Goal: Communication & Community: Ask a question

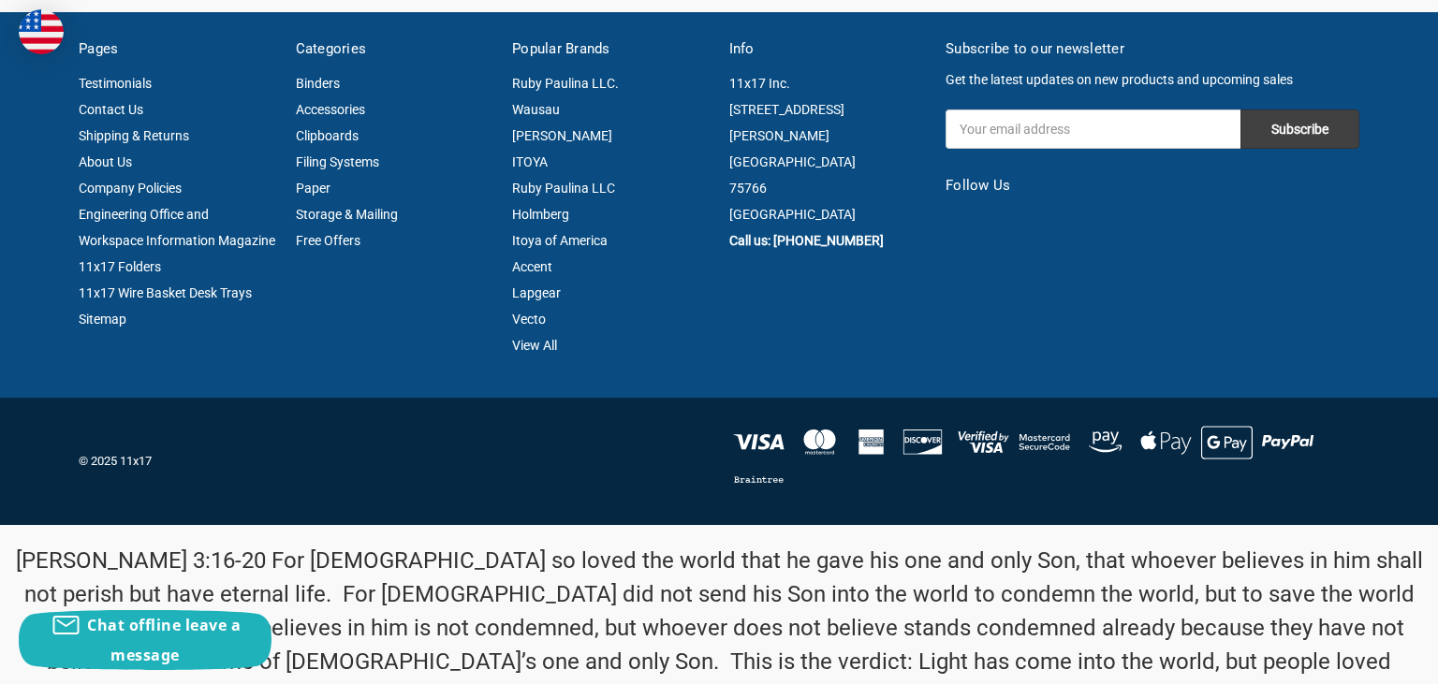
click at [103, 117] on link "Contact Us" at bounding box center [111, 109] width 65 height 15
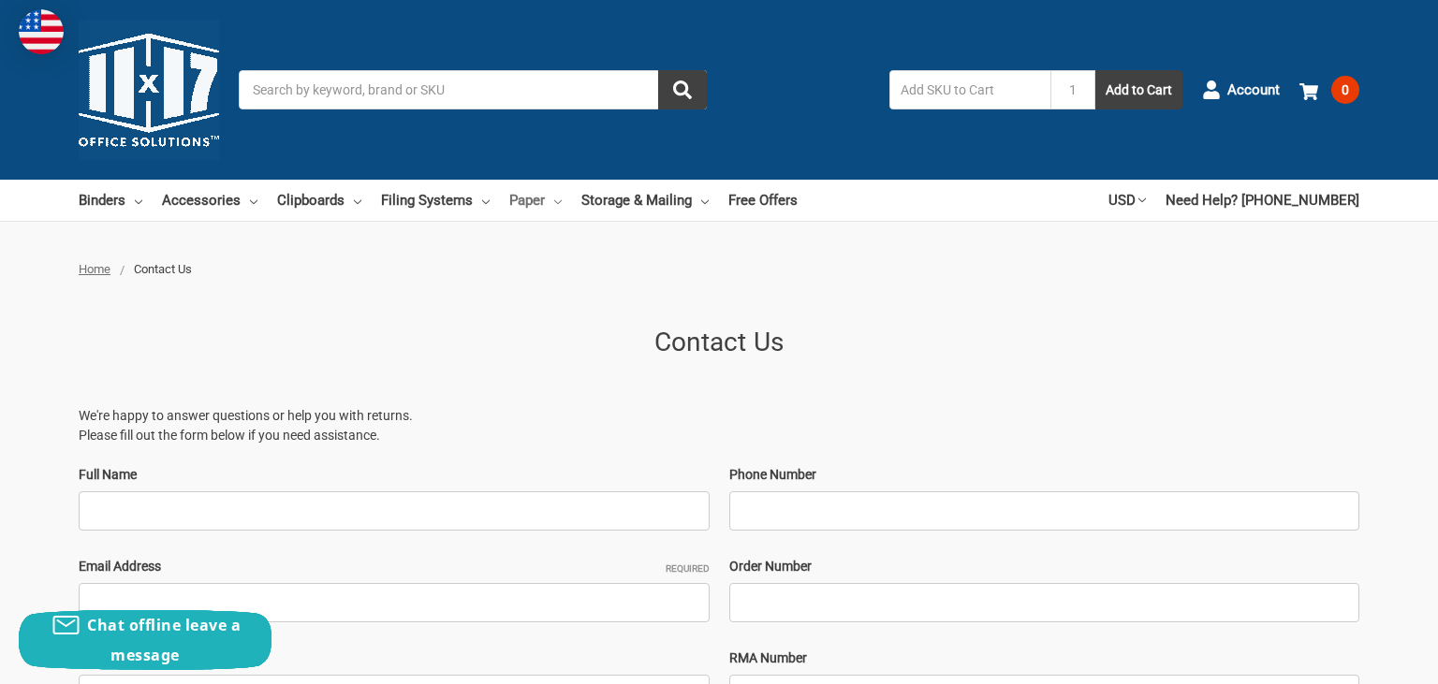
click at [562, 199] on link "Paper" at bounding box center [535, 200] width 52 height 41
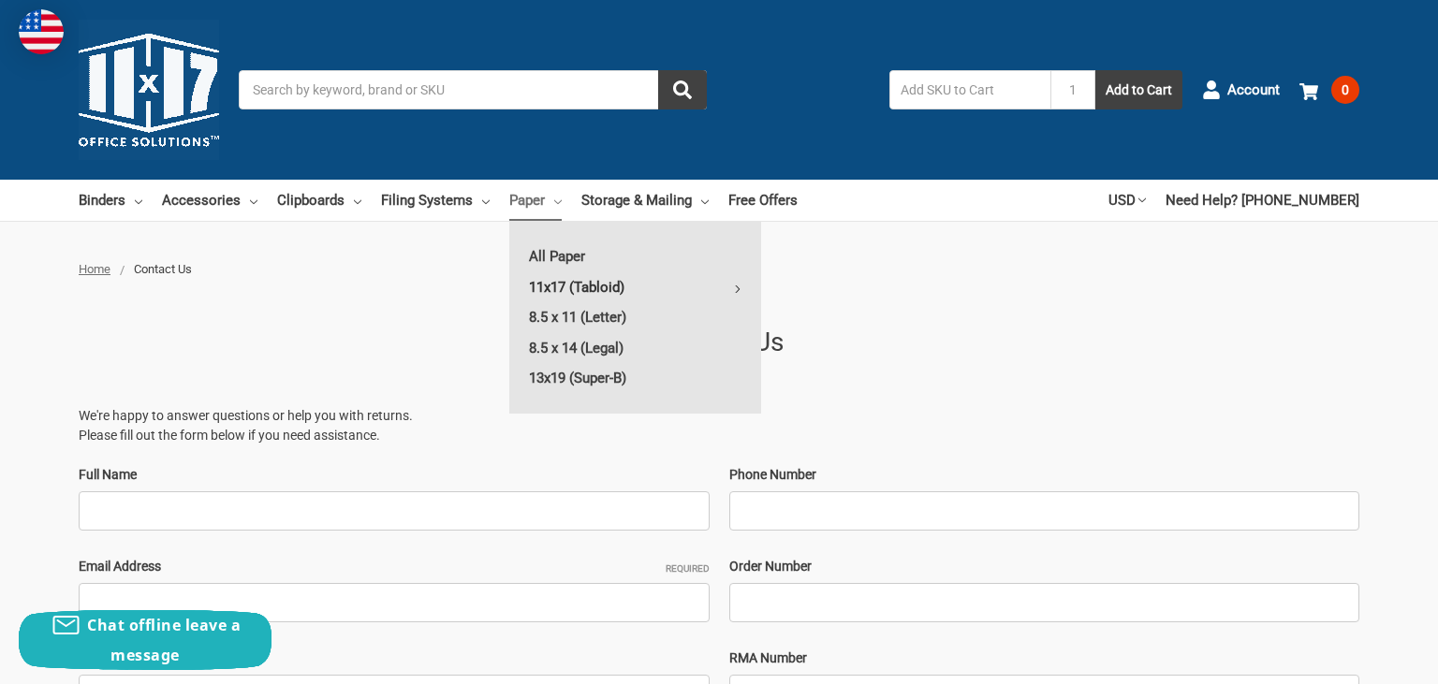
click at [605, 292] on link "11x17 (Tabloid)" at bounding box center [635, 287] width 252 height 30
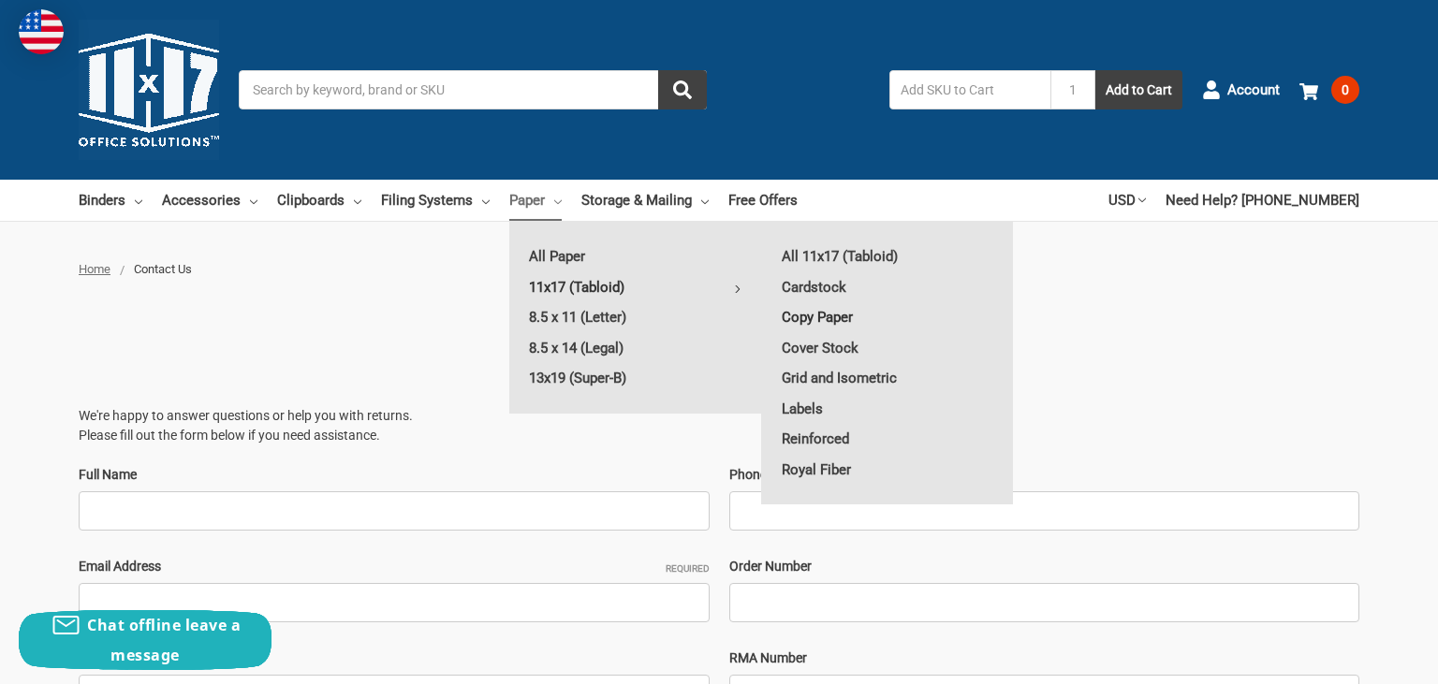
click at [822, 315] on link "Copy Paper" at bounding box center [887, 317] width 251 height 30
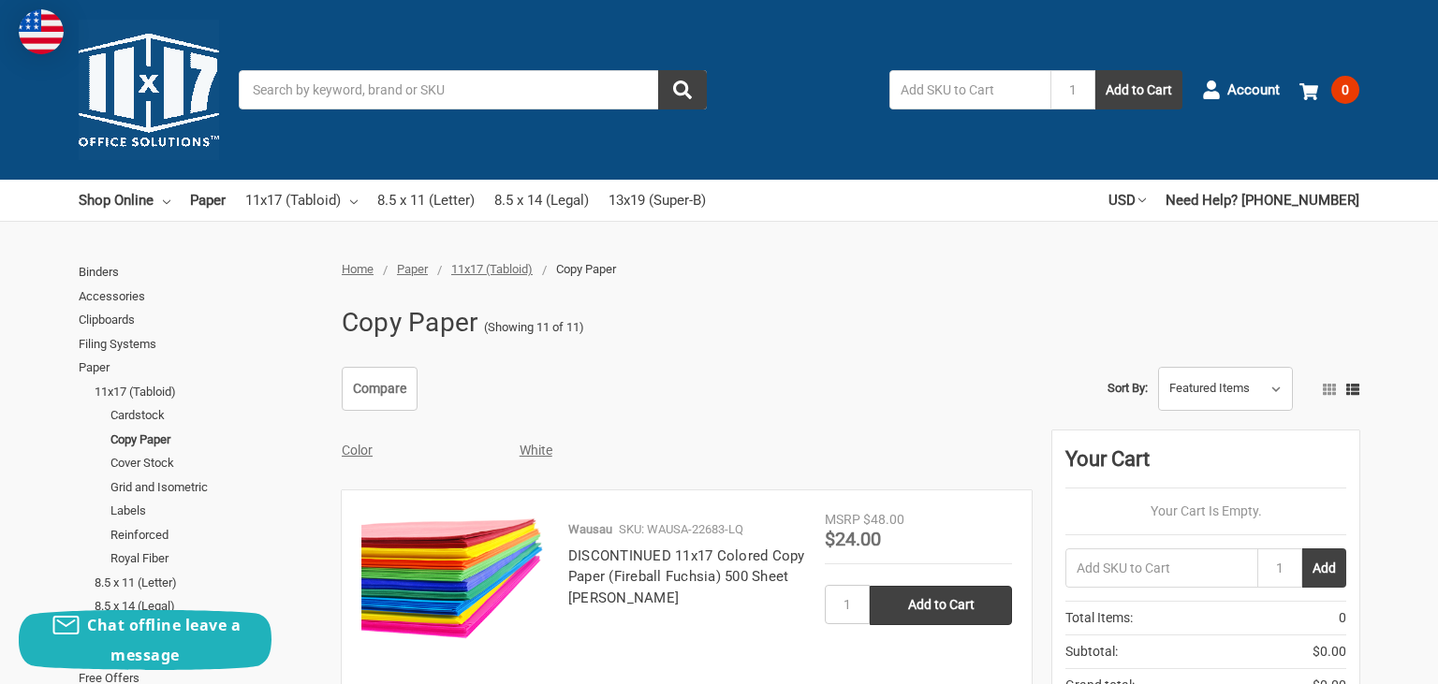
click at [408, 81] on input "Search" at bounding box center [473, 89] width 468 height 39
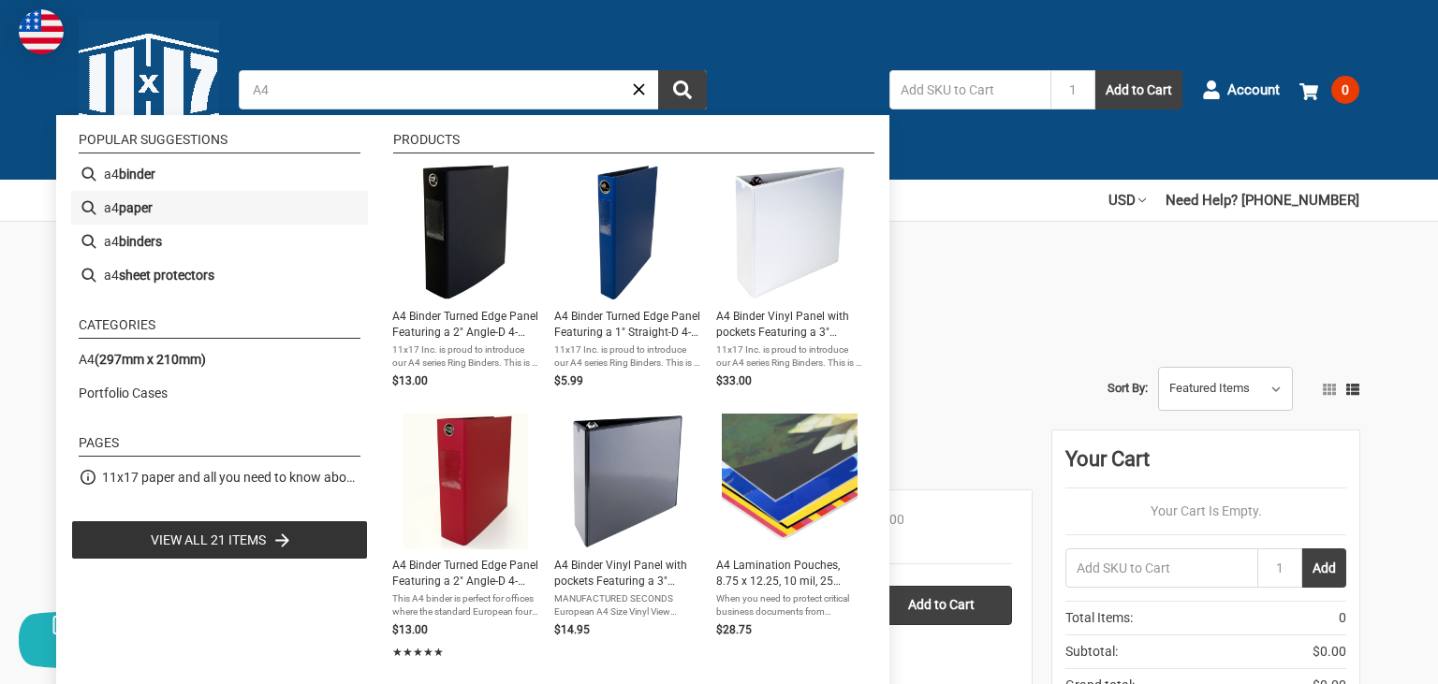
click at [178, 210] on li "a4 paper" at bounding box center [219, 208] width 297 height 34
type input "a4 paper"
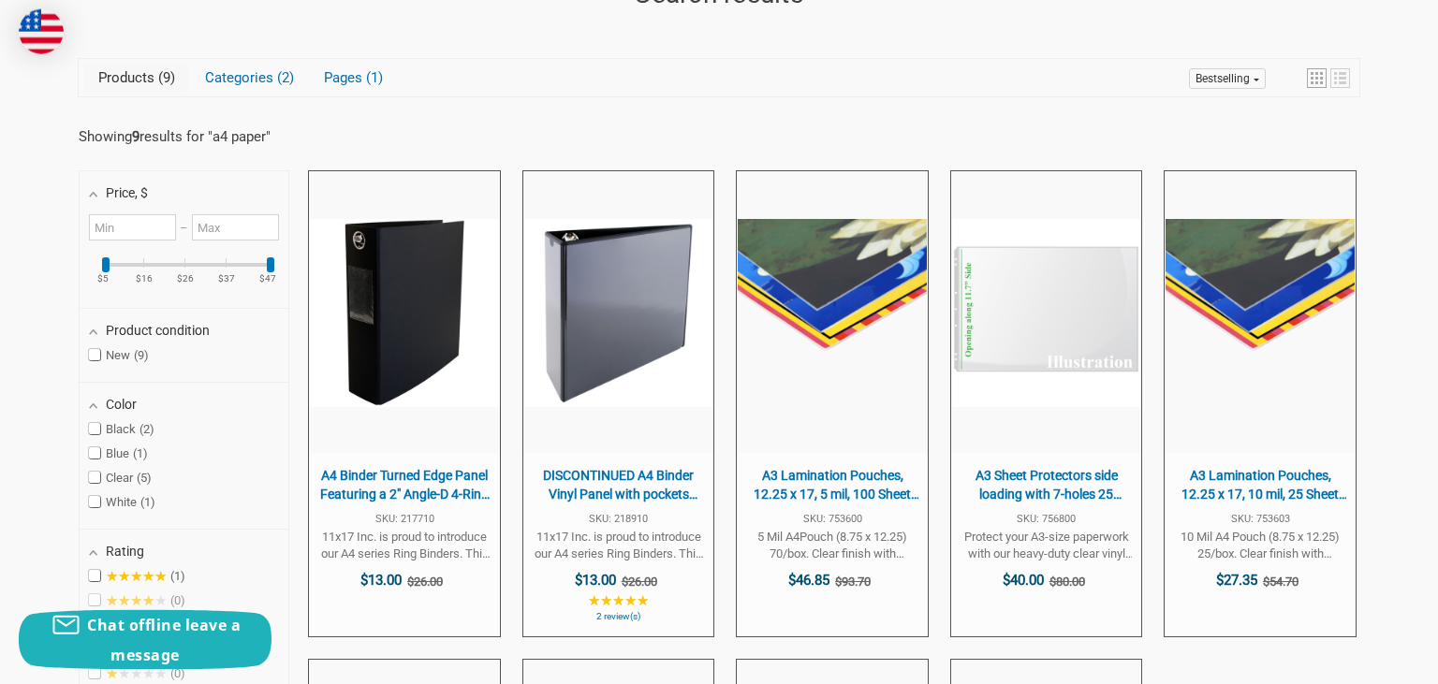
scroll to position [296, 0]
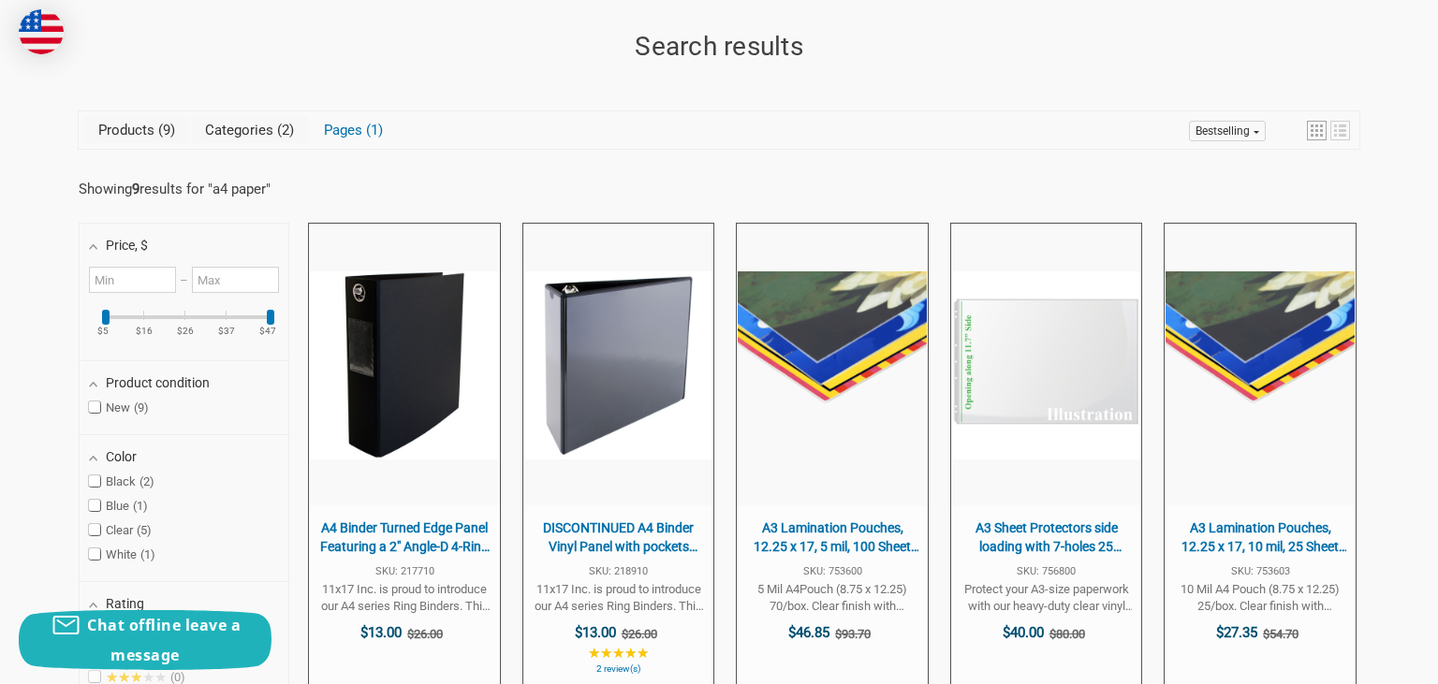
click at [230, 125] on link "Categories 2" at bounding box center [249, 130] width 117 height 26
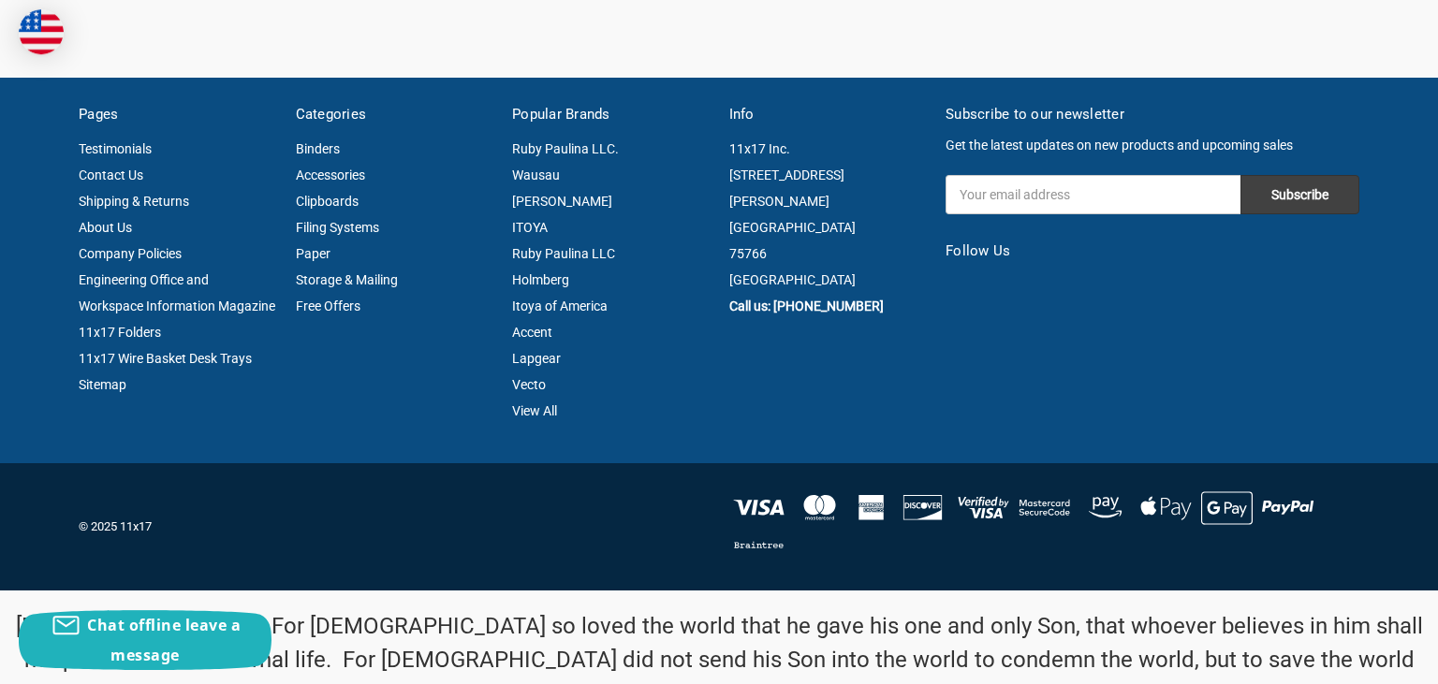
scroll to position [738, 0]
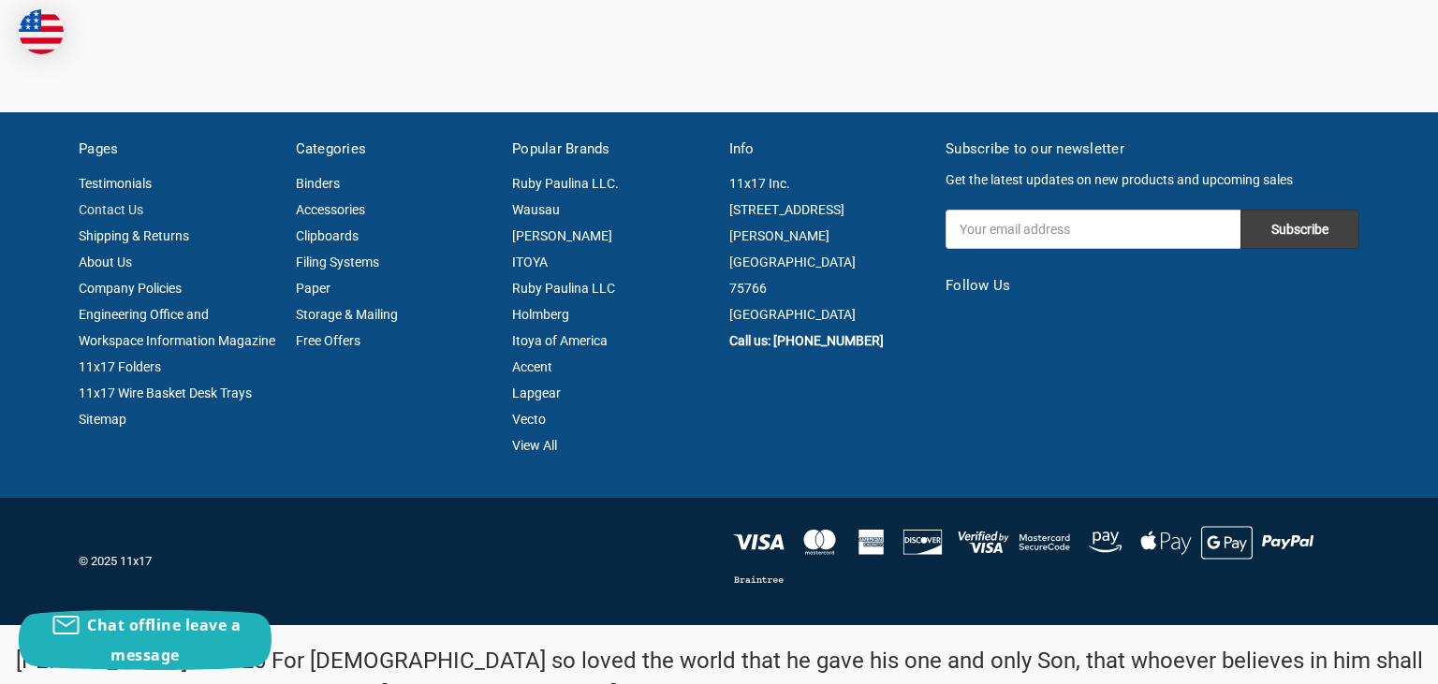
click at [113, 208] on link "Contact Us" at bounding box center [111, 209] width 65 height 15
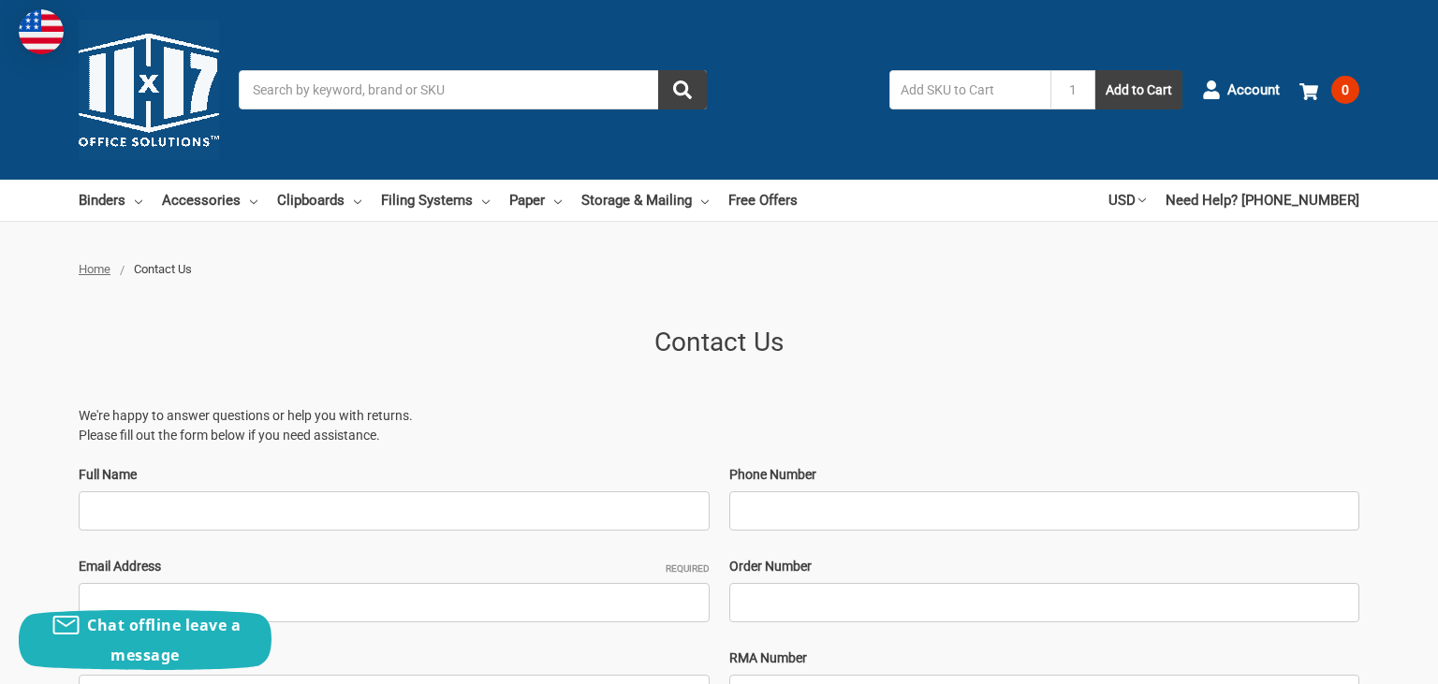
click at [934, 277] on ul "Home Contact Us" at bounding box center [719, 269] width 1281 height 19
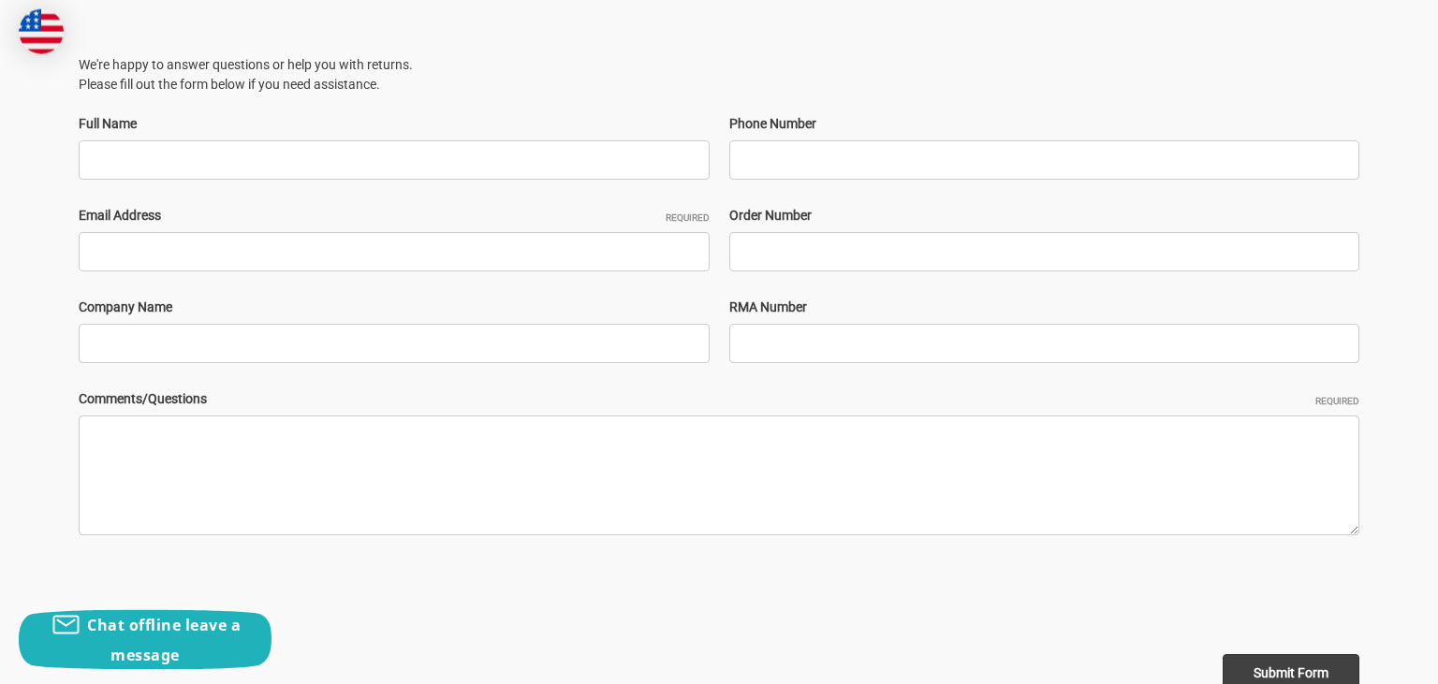
scroll to position [299, 0]
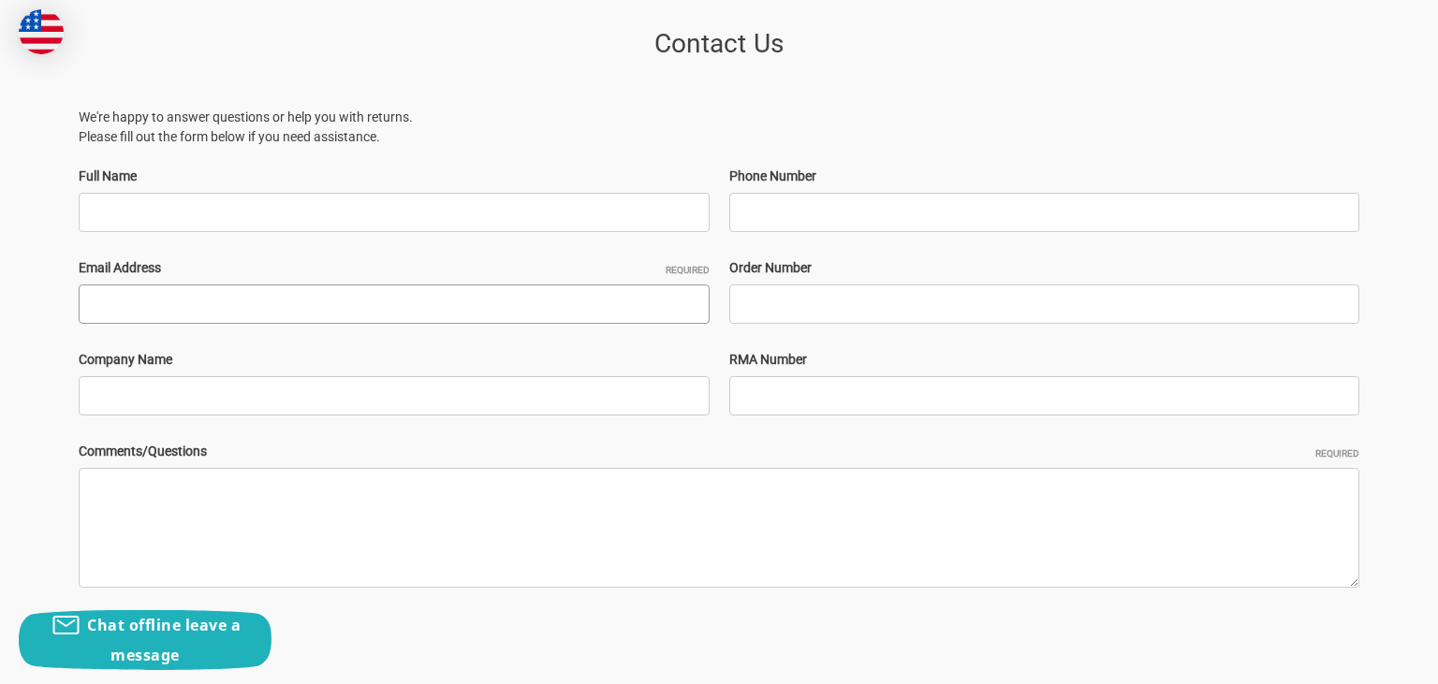
click at [454, 308] on input "Email Address Required" at bounding box center [394, 304] width 631 height 39
click at [455, 309] on input "Email Address Required" at bounding box center [394, 304] width 631 height 39
type input "procurement@utahedu.info"
click at [212, 486] on textarea "Comments/Questions Required" at bounding box center [719, 528] width 1281 height 120
paste textarea "Hello, This is Jeff Johnson. We would like to request for a new credit commerci…"
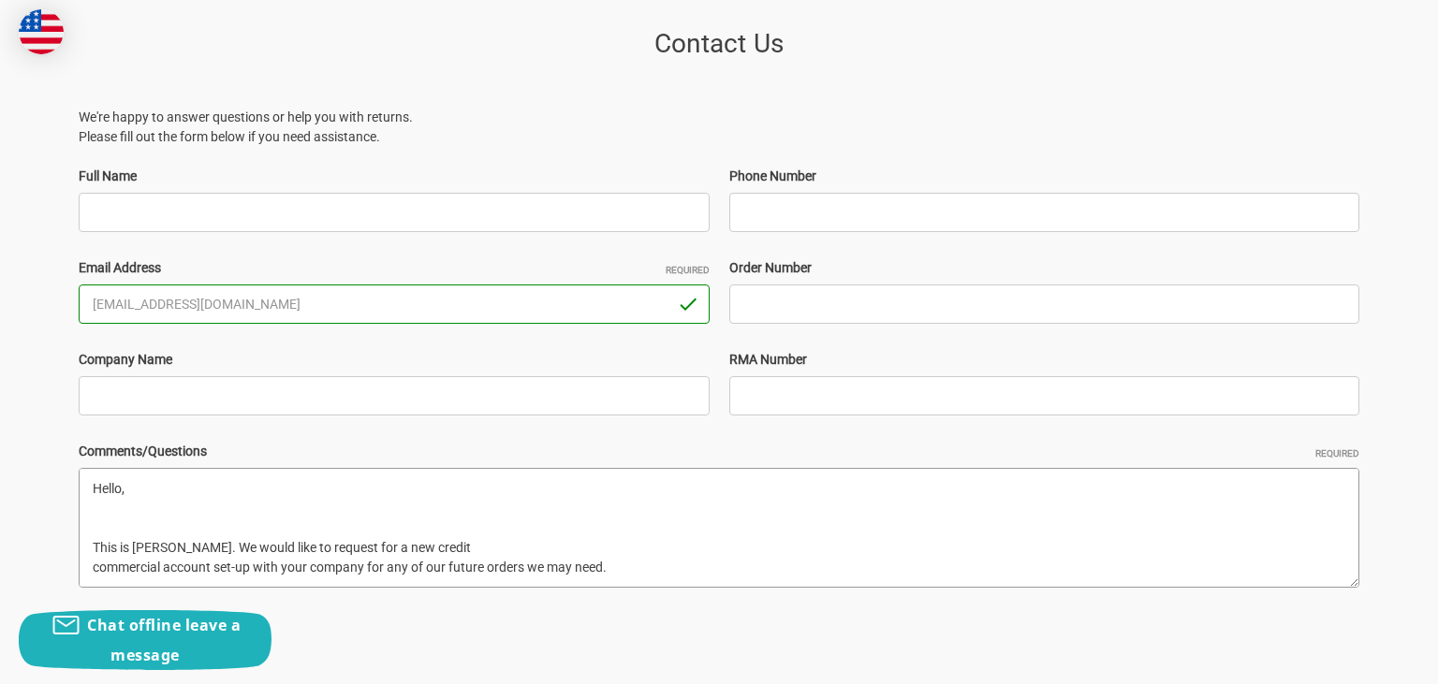
scroll to position [243, 0]
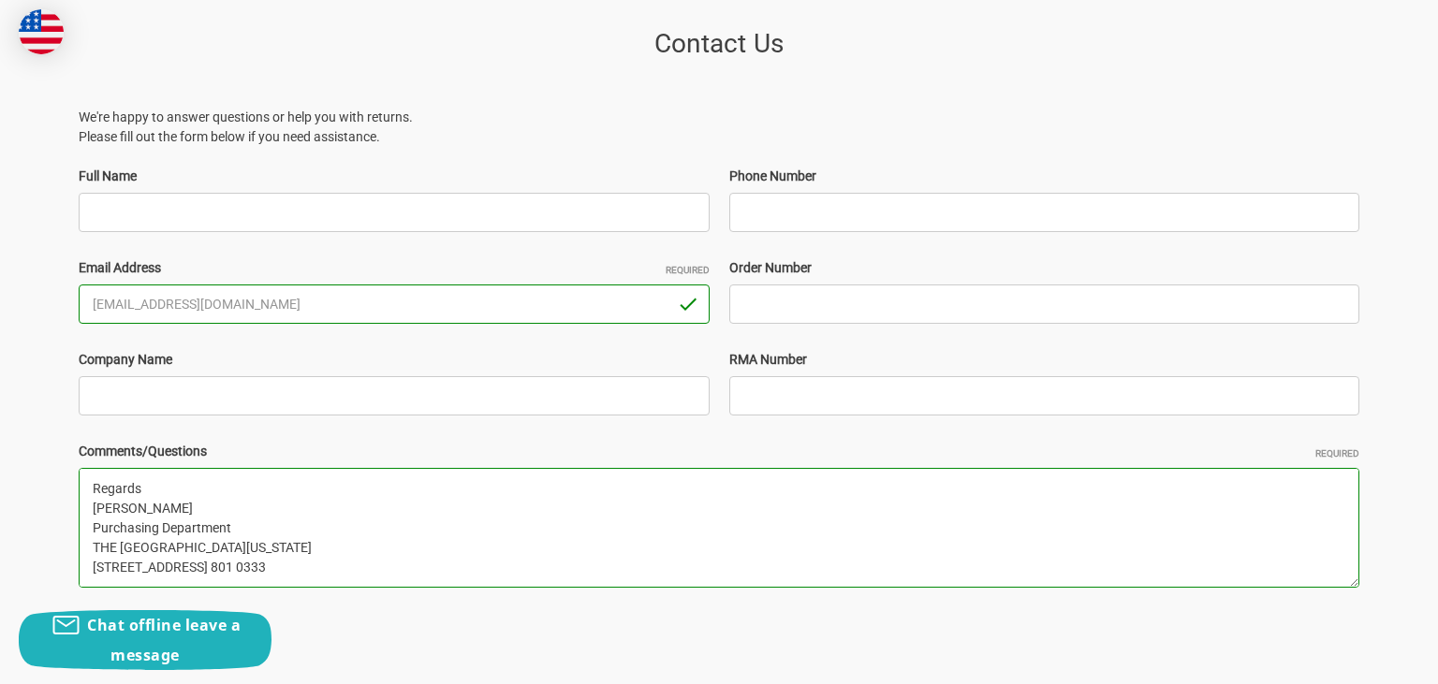
type textarea "Hello, This is Jeff Johnson. We would like to request for a new credit commerci…"
click at [498, 144] on p "We're happy to answer questions or help you with returns. Please fill out the f…" at bounding box center [719, 127] width 1281 height 39
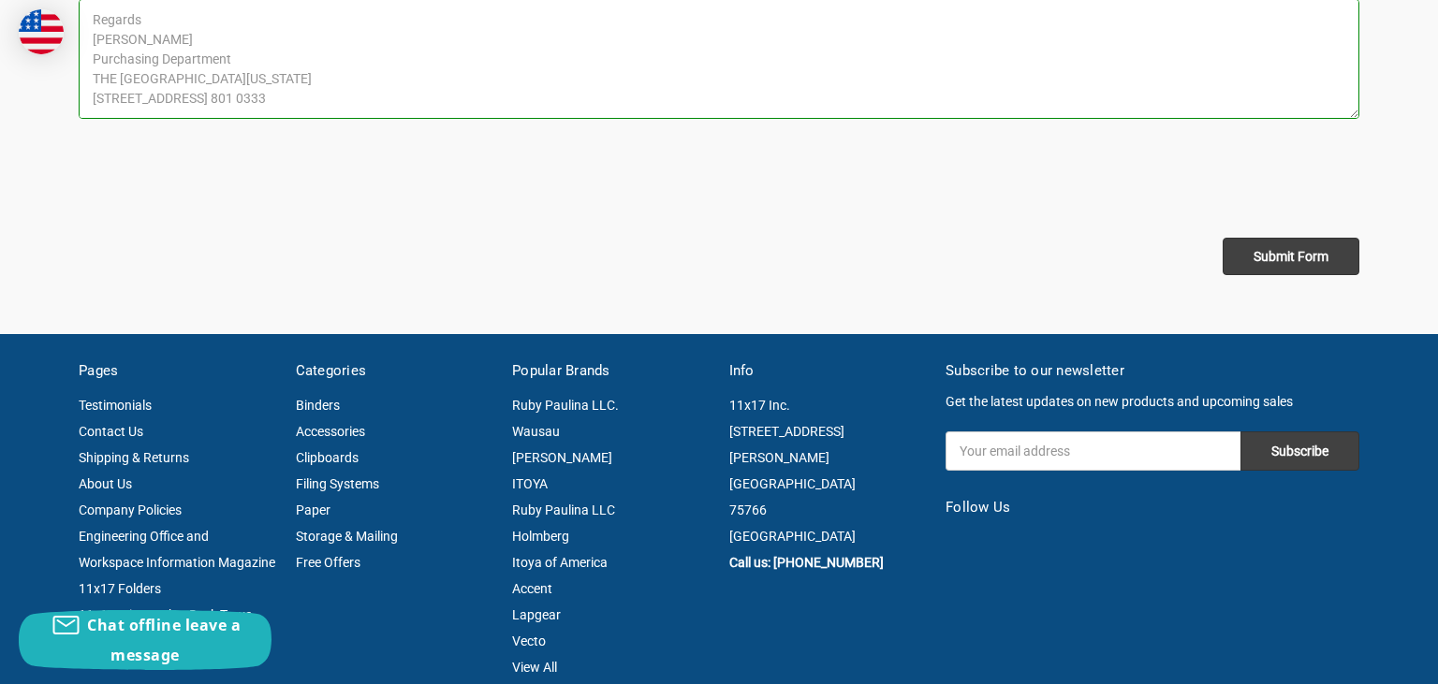
scroll to position [793, 0]
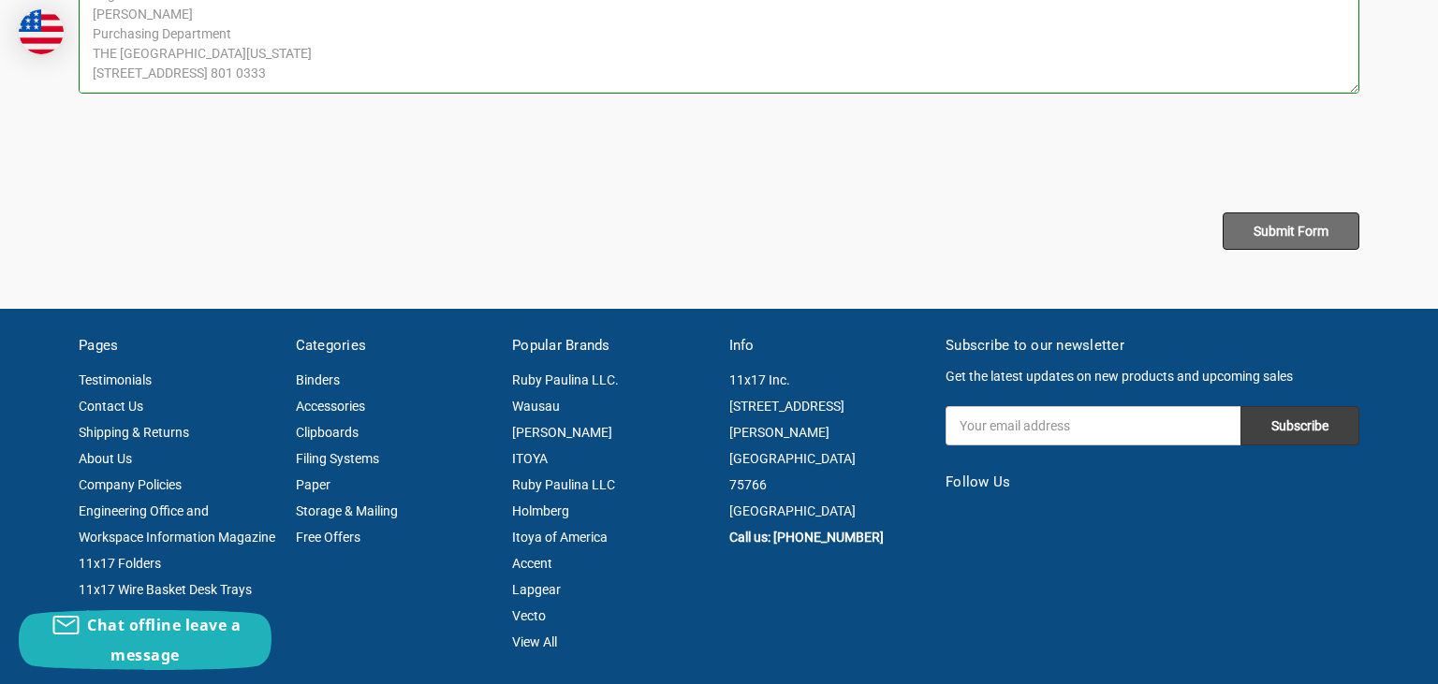
click at [1259, 232] on input "Submit Form" at bounding box center [1291, 230] width 137 height 37
